Goal: Transaction & Acquisition: Purchase product/service

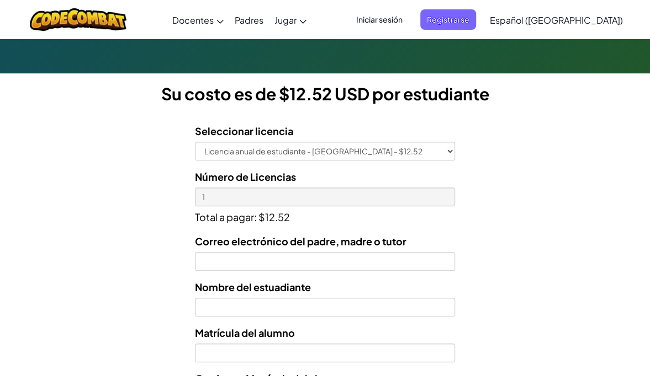
scroll to position [331, 0]
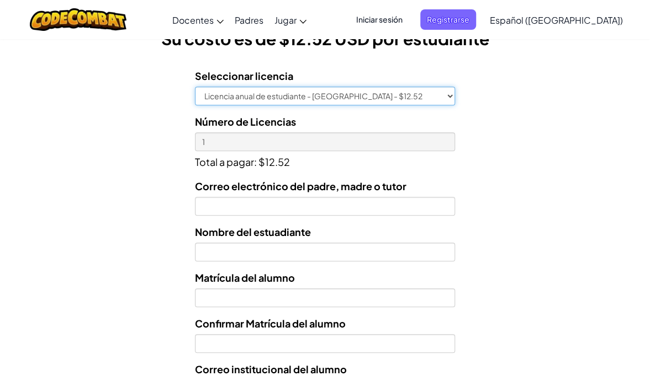
click at [445, 105] on select "Licencia anual de estudiante - Universidad Tecmilenio - $12.52" at bounding box center [325, 96] width 260 height 19
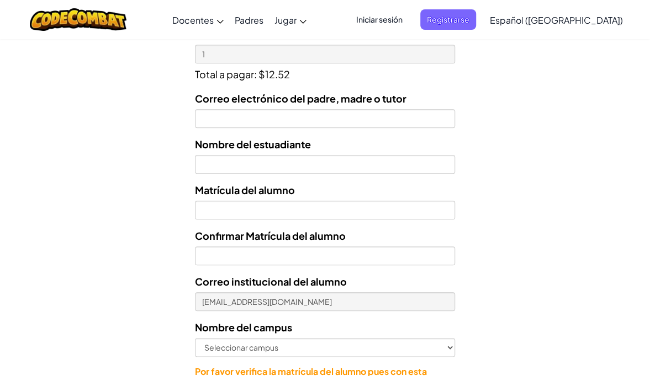
scroll to position [441, 0]
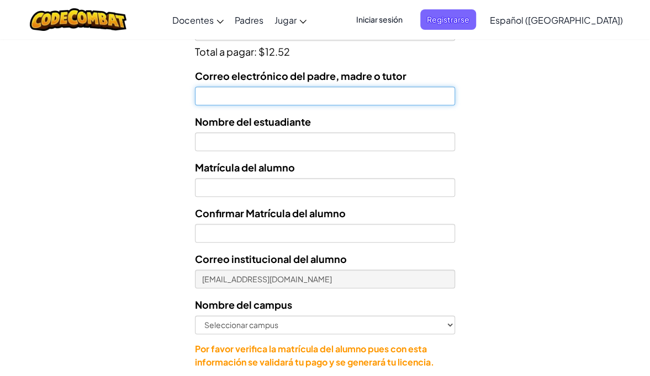
click at [252, 105] on input "Correo electrónico del padre, madre o tutor" at bounding box center [325, 96] width 260 height 19
type input "bellamarquez048@gmail.com"
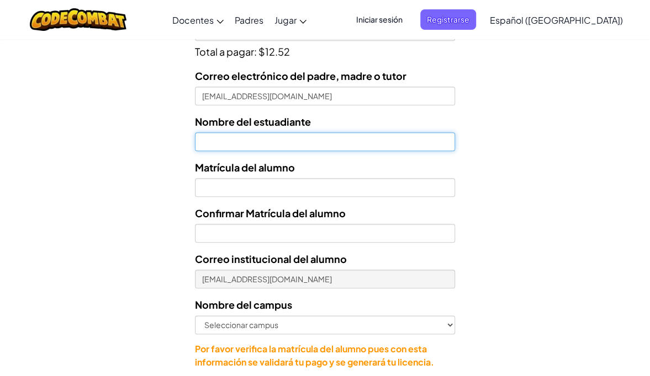
click at [249, 151] on input "text" at bounding box center [325, 141] width 260 height 19
type input "Isabella Guerrero Márquez"
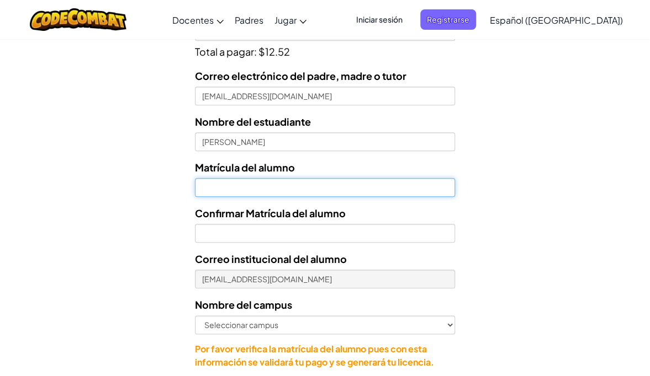
click at [246, 197] on input "Nombre del estuadiante" at bounding box center [325, 187] width 260 height 19
type input "7129561"
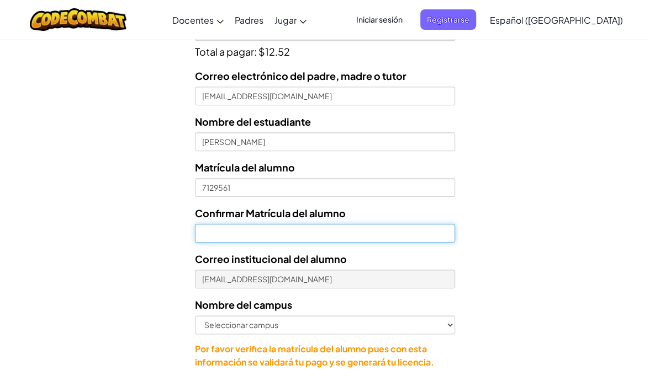
click at [235, 243] on input "Confirmar Matrícula del alumno" at bounding box center [325, 233] width 260 height 19
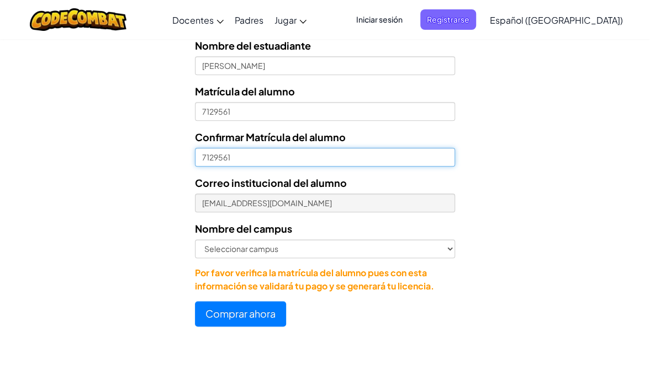
scroll to position [552, 0]
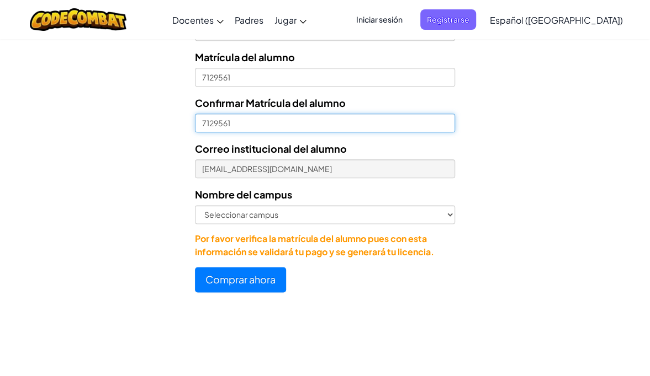
type input "7129561"
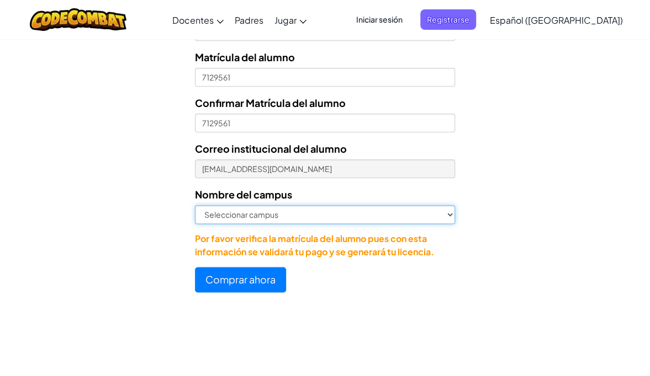
click at [449, 224] on select "Seleccionar campus Cancún Central Chihuahua Ciudad Juárez Ciudad Obregón Cuauti…" at bounding box center [325, 214] width 260 height 19
select select "Toluca"
click at [195, 221] on select "Seleccionar campus Cancún Central Chihuahua Ciudad Juárez Ciudad Obregón Cuauti…" at bounding box center [325, 214] width 260 height 19
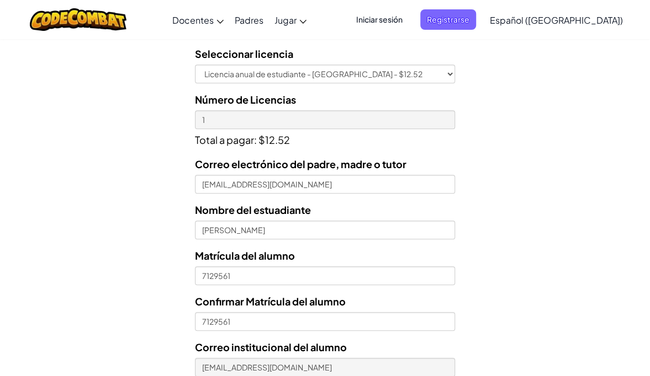
scroll to position [276, 0]
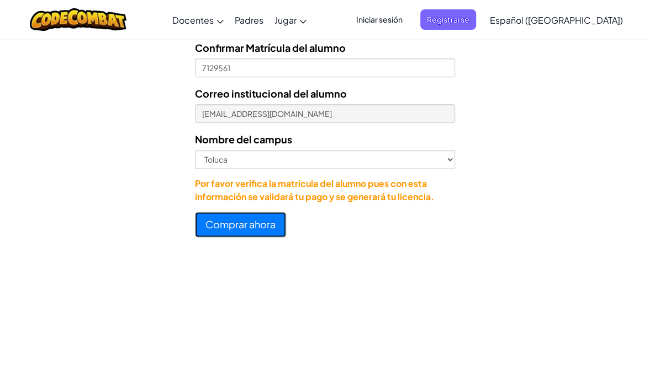
click at [243, 237] on button "Comprar ahora" at bounding box center [240, 224] width 91 height 25
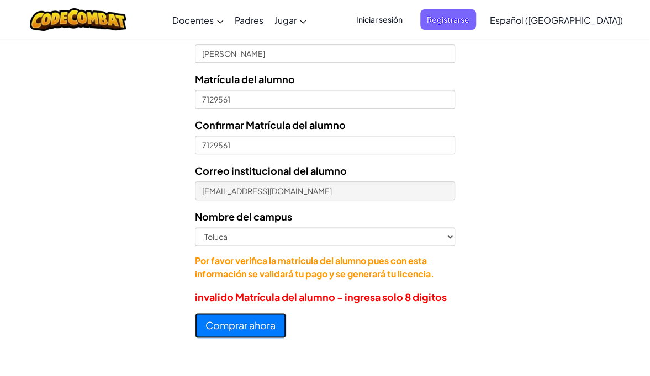
scroll to position [478, 0]
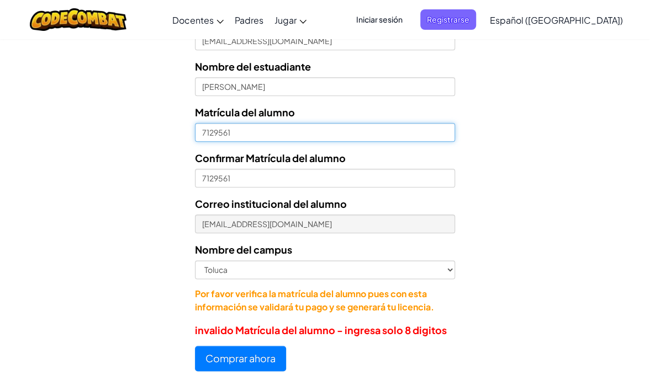
click at [200, 142] on input "7129561" at bounding box center [325, 132] width 260 height 19
type input "07129561"
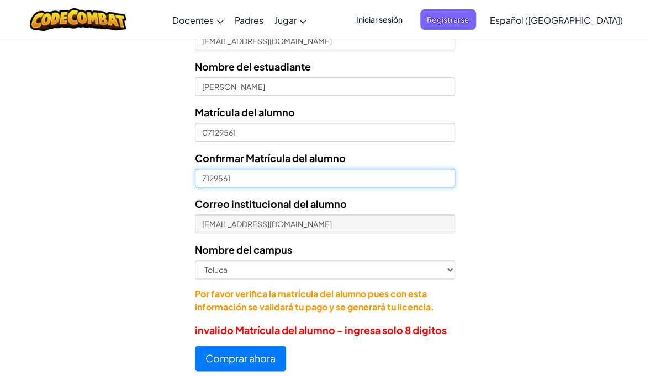
drag, startPoint x: 202, startPoint y: 193, endPoint x: 228, endPoint y: 226, distance: 42.0
click at [204, 188] on input "7129561" at bounding box center [325, 178] width 260 height 19
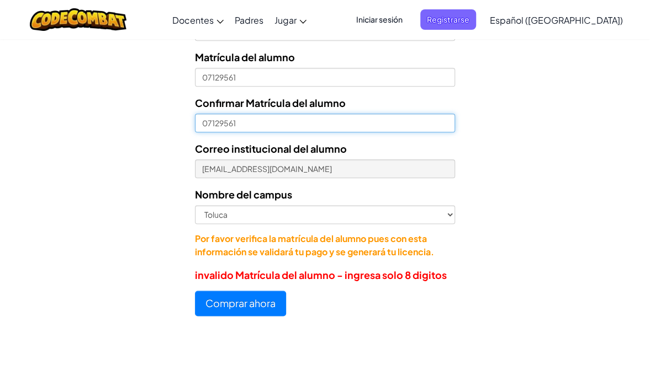
type input "07129561"
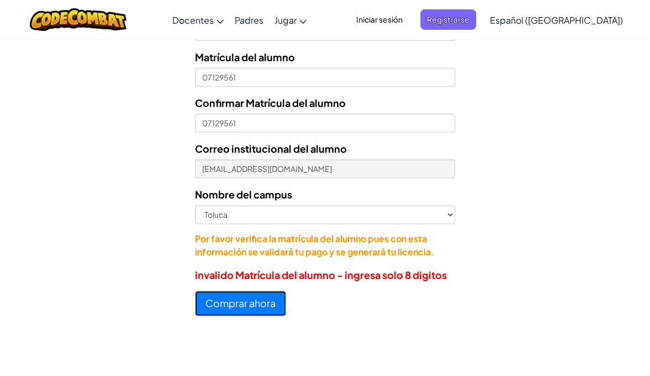
click at [253, 316] on button "Comprar ahora" at bounding box center [240, 303] width 91 height 25
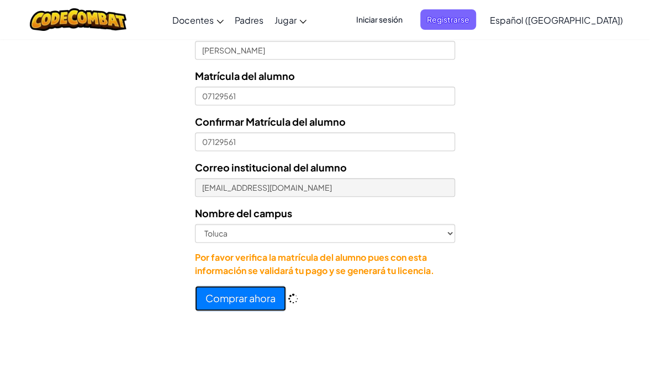
scroll to position [552, 0]
